Goal: Task Accomplishment & Management: Manage account settings

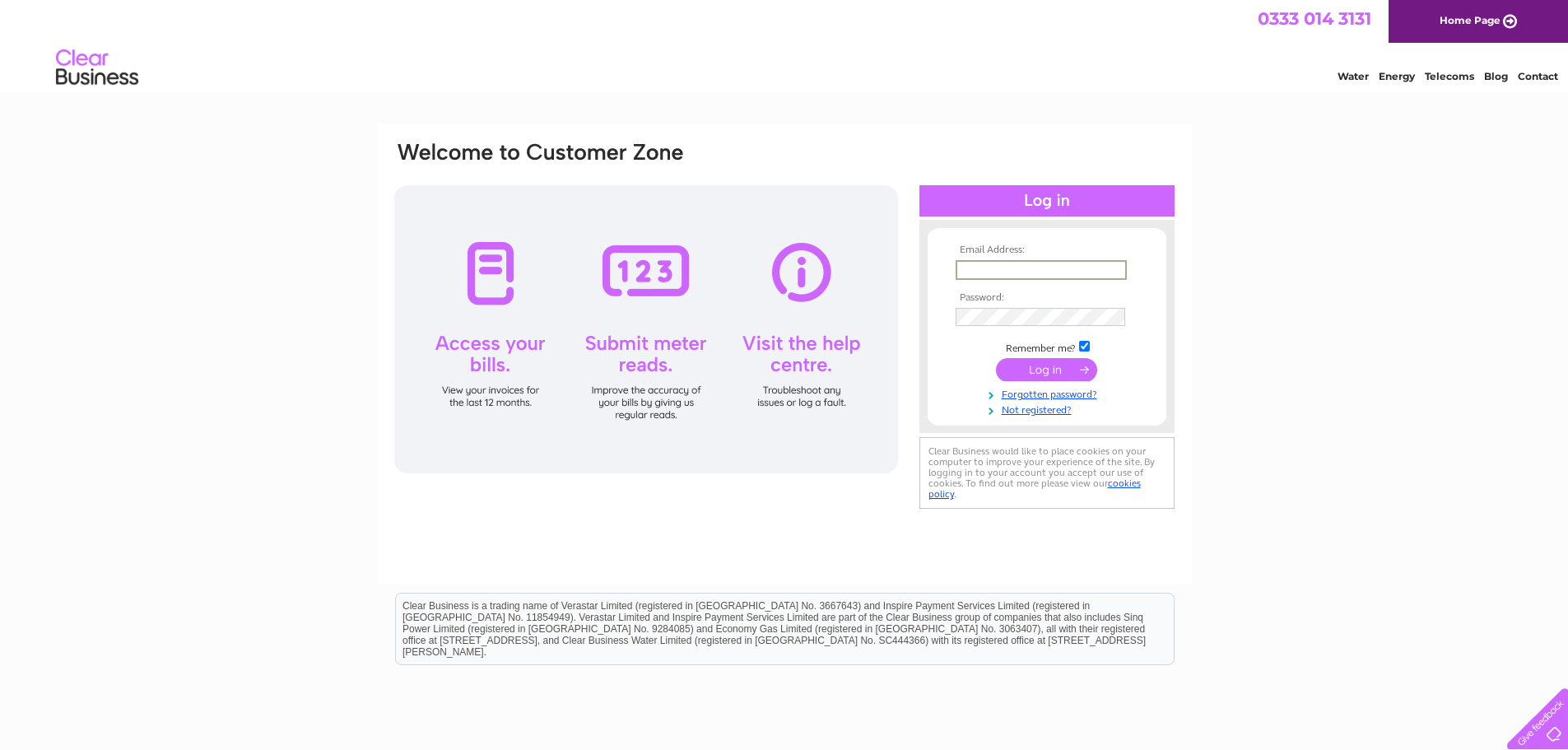
click at [975, 267] on input "text" at bounding box center [1042, 270] width 171 height 20
type input "lynn@costley-hotels.co.uk"
click at [996, 358] on input "submit" at bounding box center [1047, 369] width 102 height 23
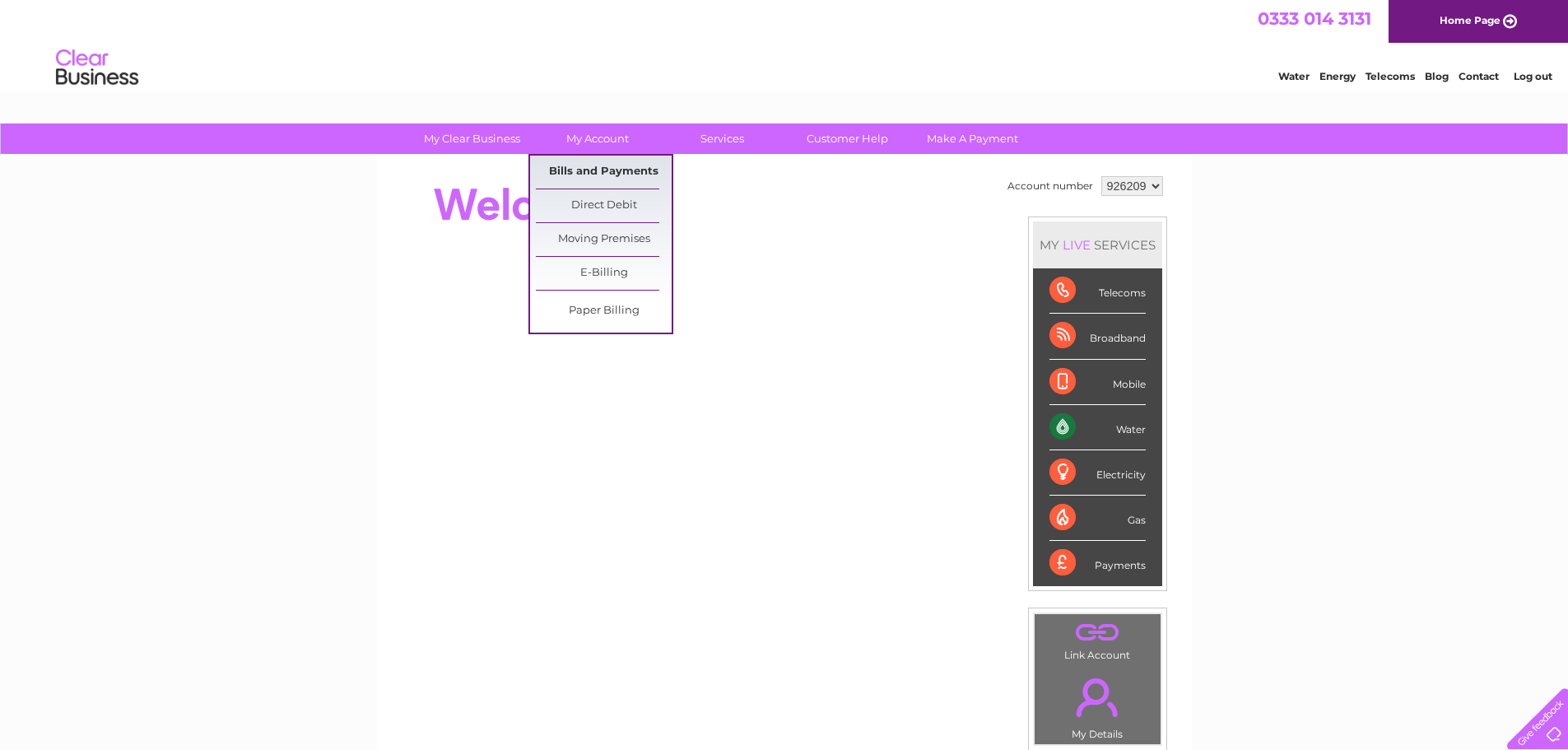
click at [625, 163] on link "Bills and Payments" at bounding box center [604, 171] width 136 height 33
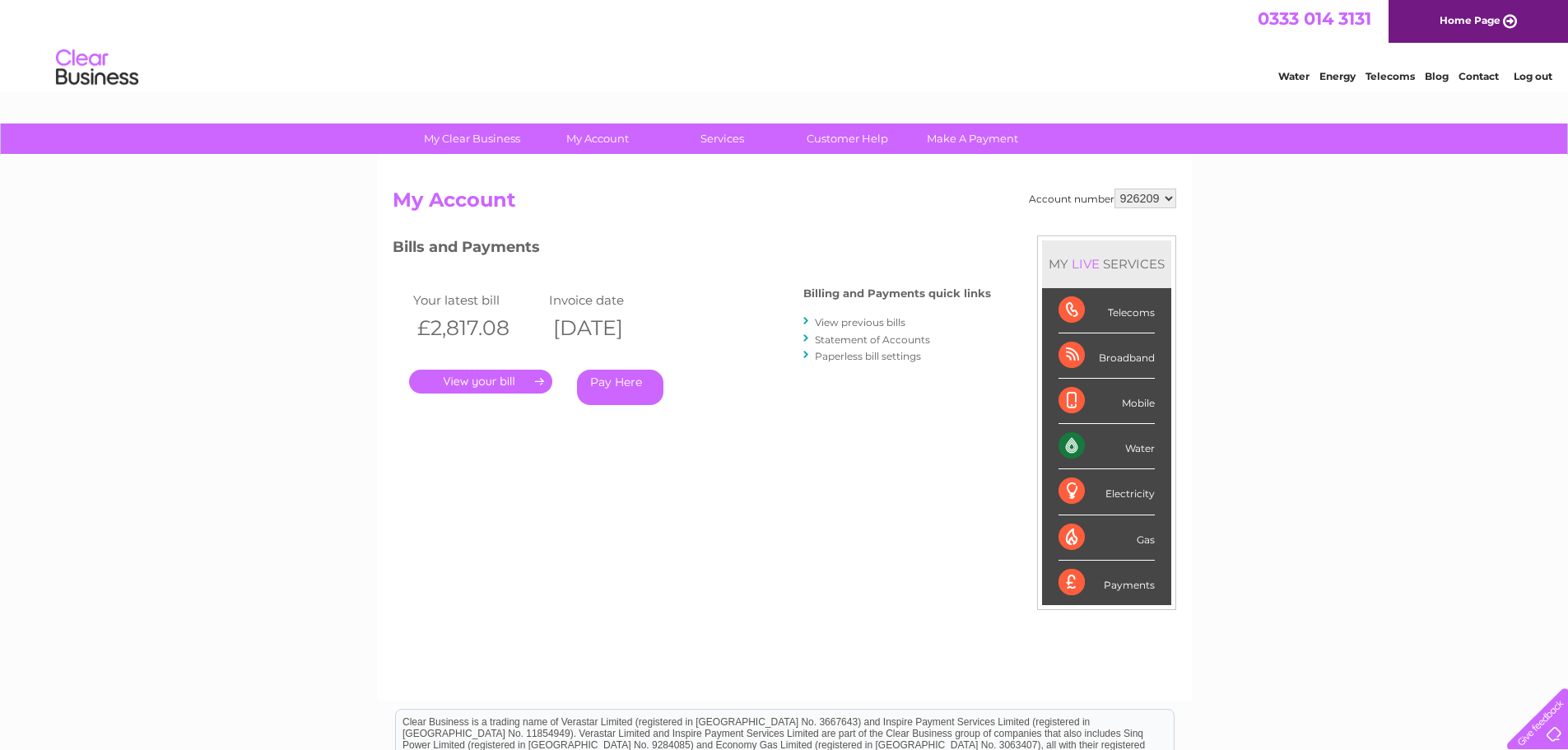
click at [505, 370] on link "." at bounding box center [480, 381] width 143 height 24
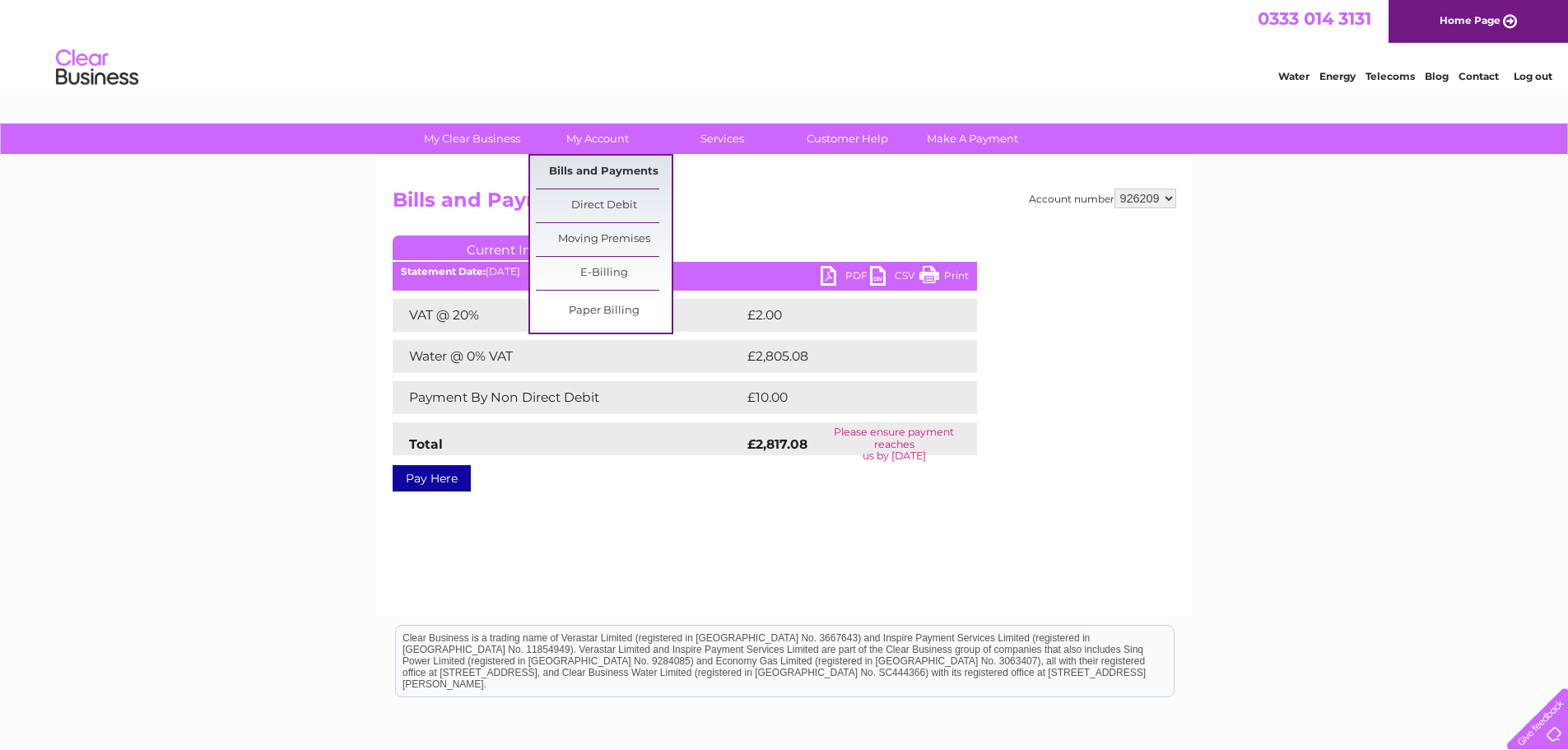
click at [636, 167] on link "Bills and Payments" at bounding box center [604, 171] width 136 height 33
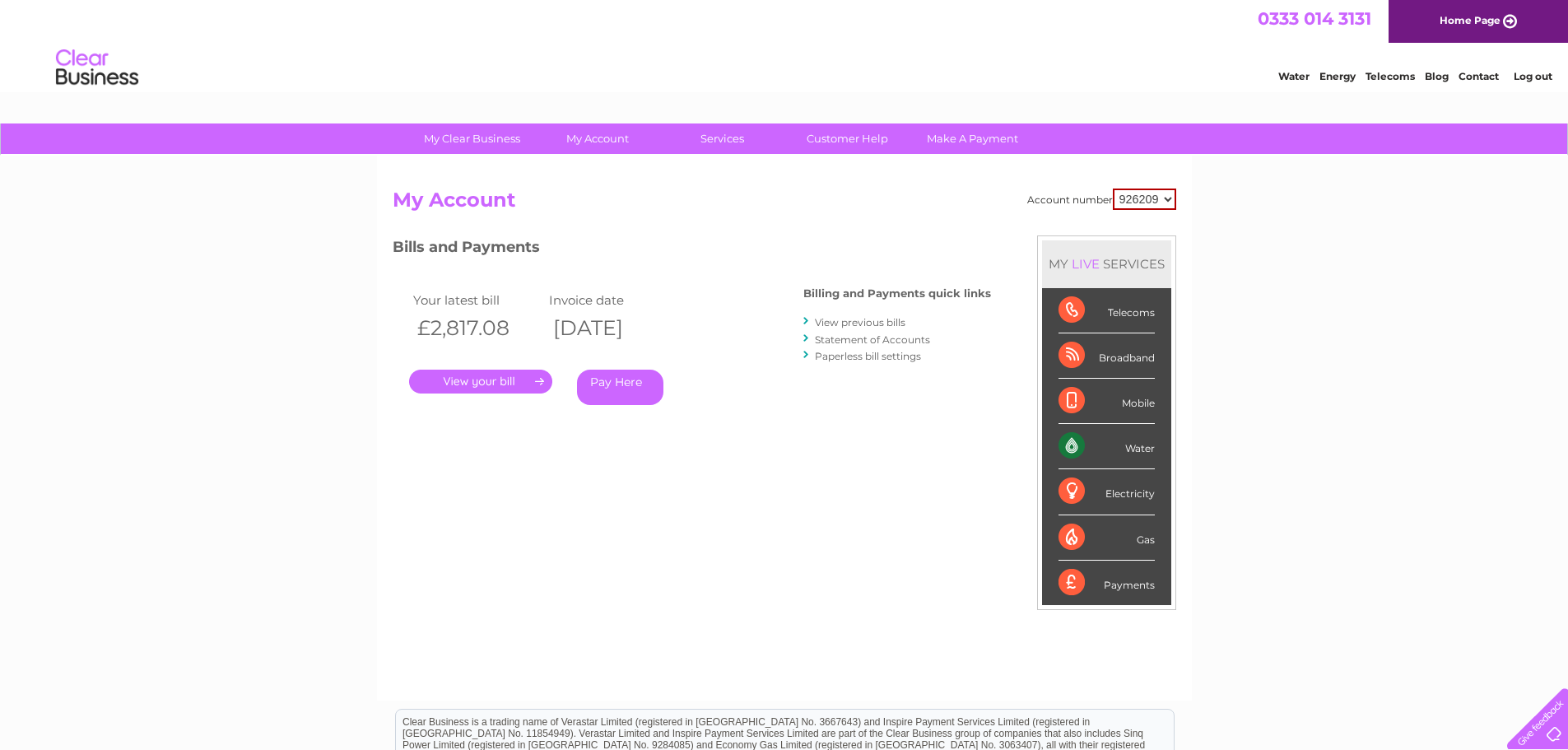
click at [861, 321] on link "View previous bills" at bounding box center [860, 322] width 91 height 13
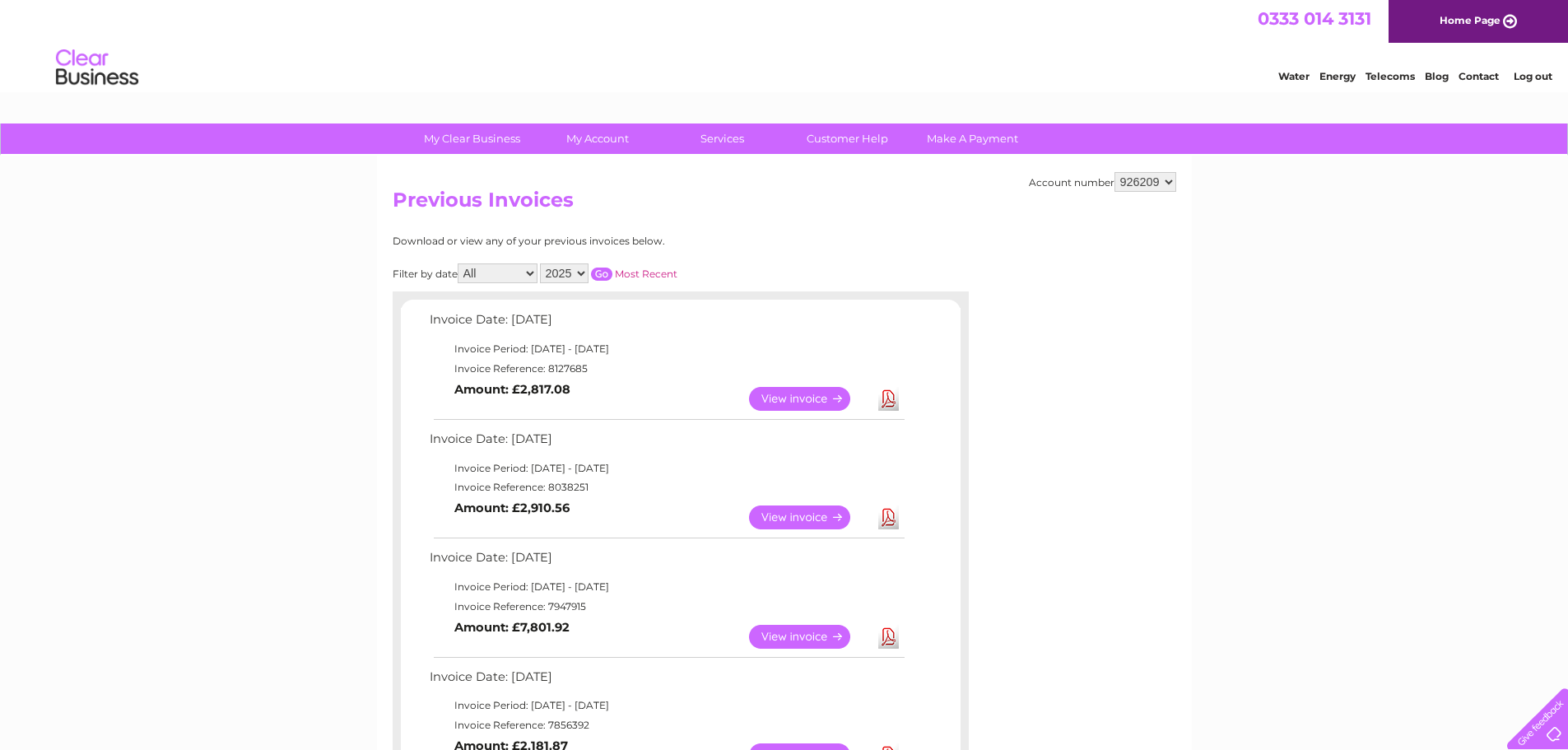
click at [768, 509] on link "View" at bounding box center [809, 517] width 121 height 24
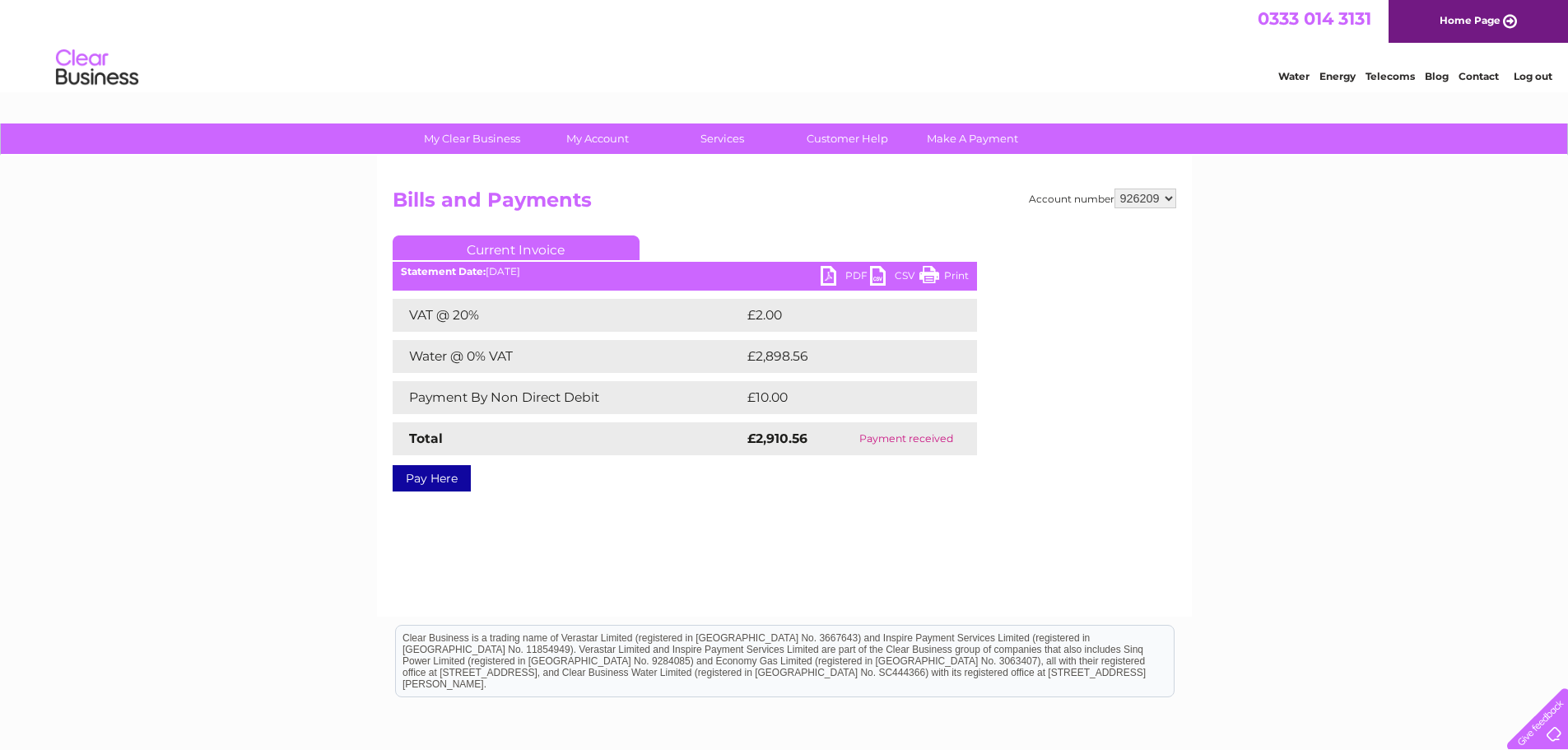
click at [838, 276] on link "PDF" at bounding box center [846, 278] width 49 height 24
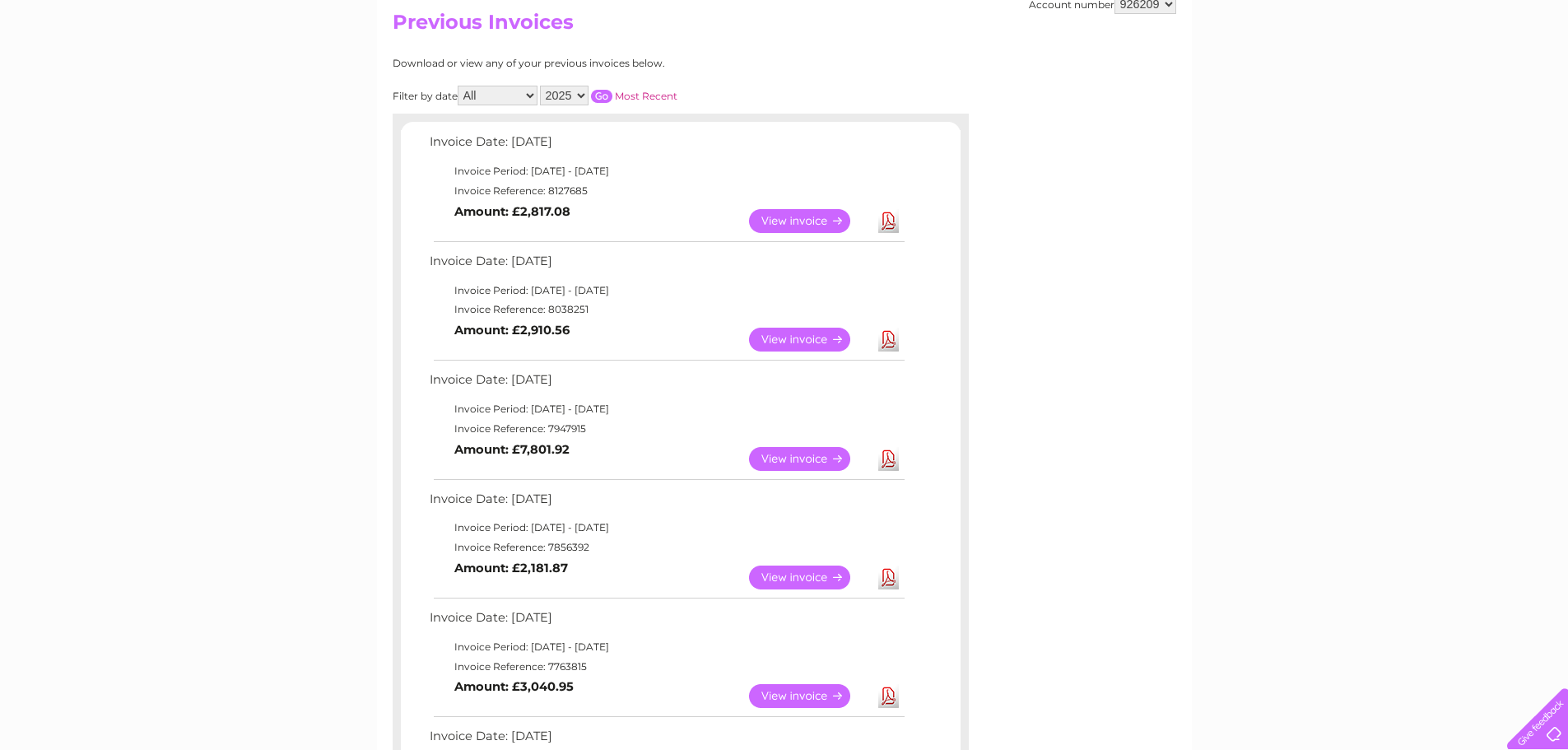
scroll to position [247, 0]
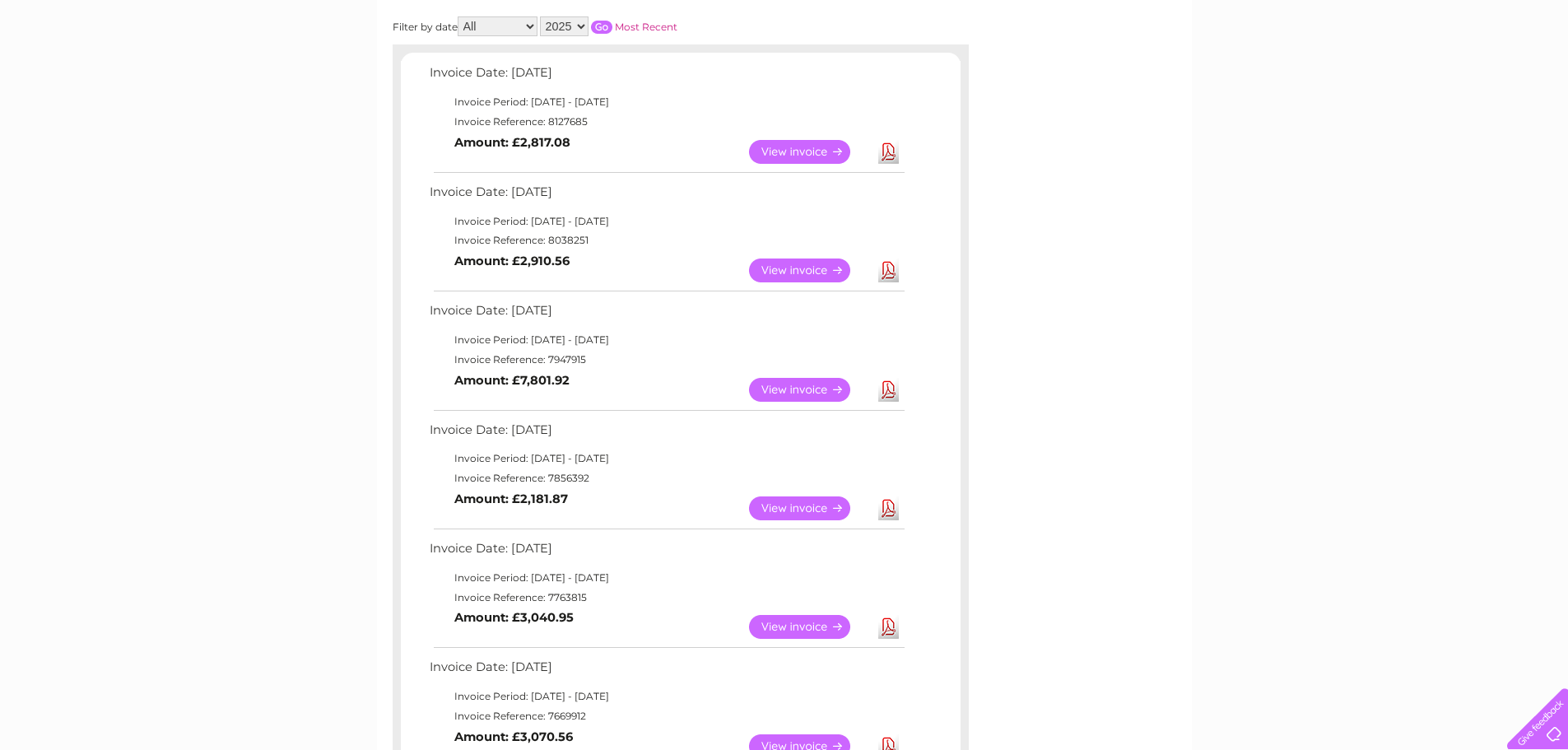
click at [794, 387] on link "View" at bounding box center [809, 389] width 121 height 24
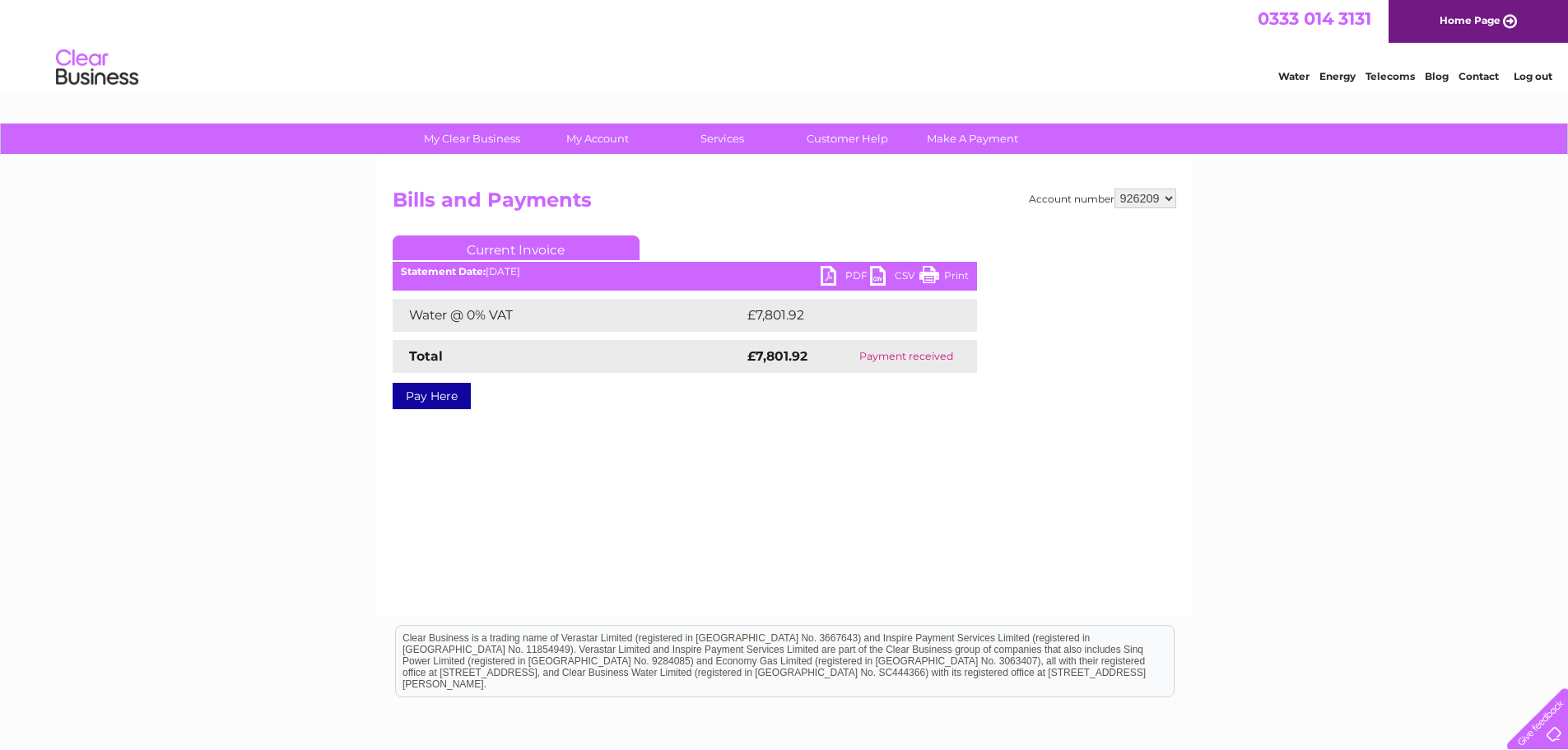
click at [847, 279] on link "PDF" at bounding box center [846, 278] width 49 height 24
click at [854, 273] on link "PDF" at bounding box center [846, 278] width 49 height 24
